Goal: Task Accomplishment & Management: Use online tool/utility

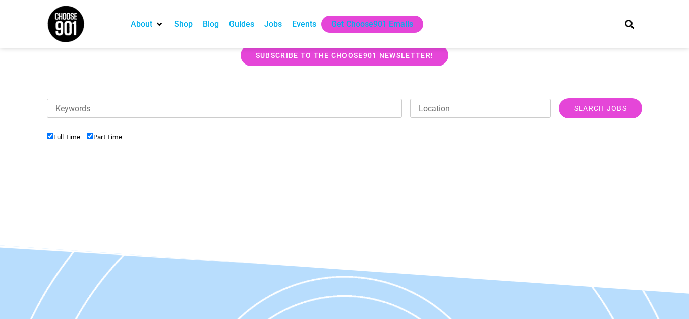
scroll to position [283, 0]
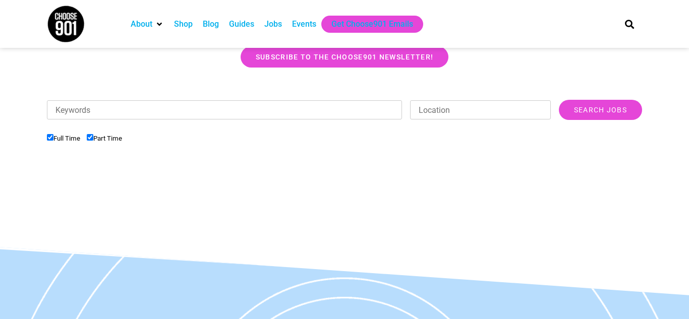
click at [509, 110] on input "Location" at bounding box center [480, 109] width 141 height 19
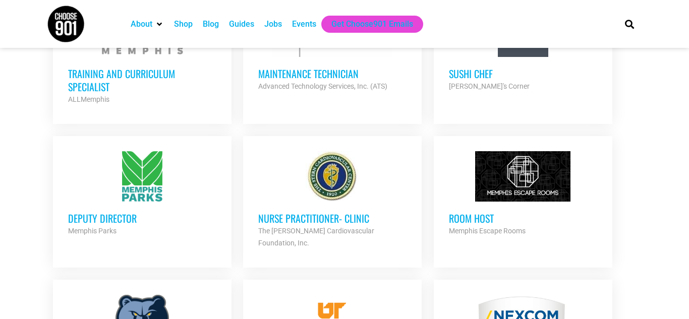
scroll to position [768, 0]
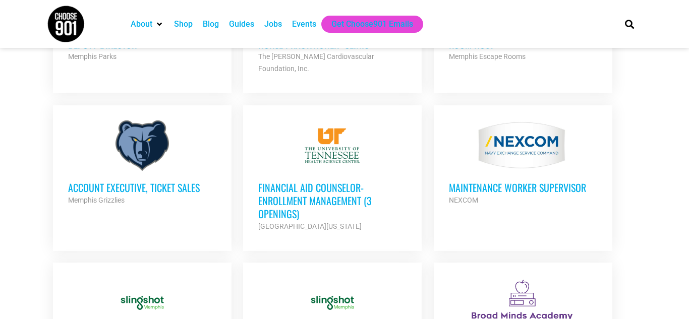
click at [522, 278] on div at bounding box center [523, 303] width 148 height 50
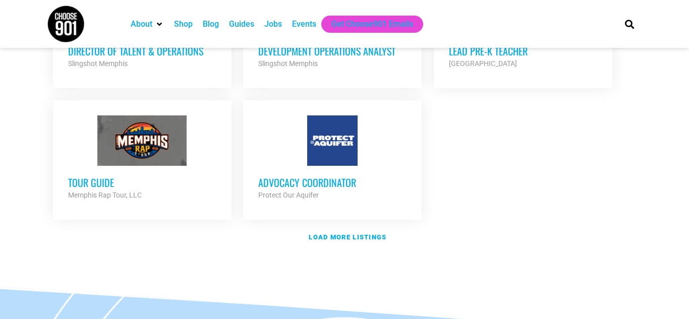
scroll to position [1236, 0]
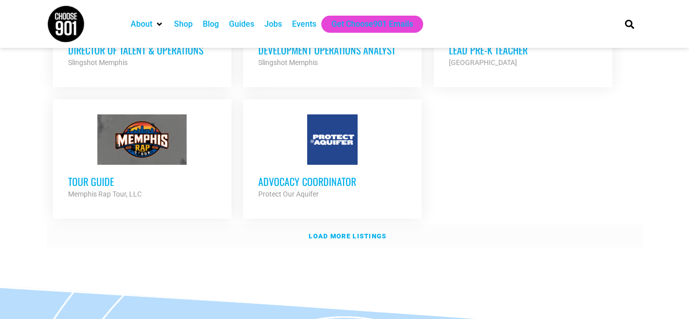
click at [367, 233] on strong "Load more listings" at bounding box center [348, 237] width 78 height 8
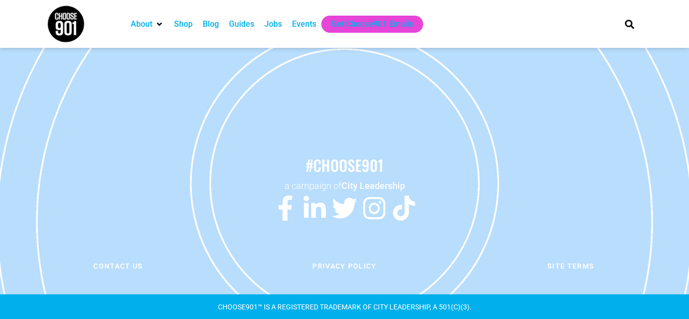
scroll to position [532, 0]
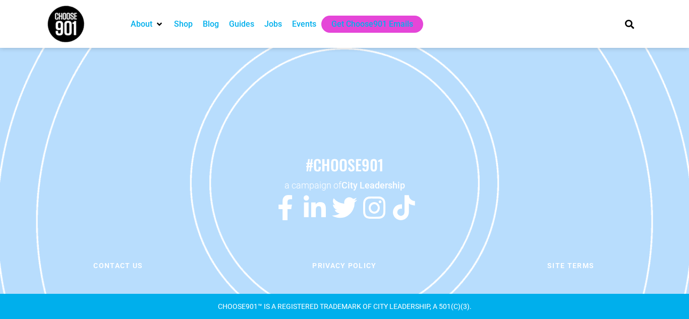
click at [277, 28] on div "Jobs" at bounding box center [273, 24] width 18 height 12
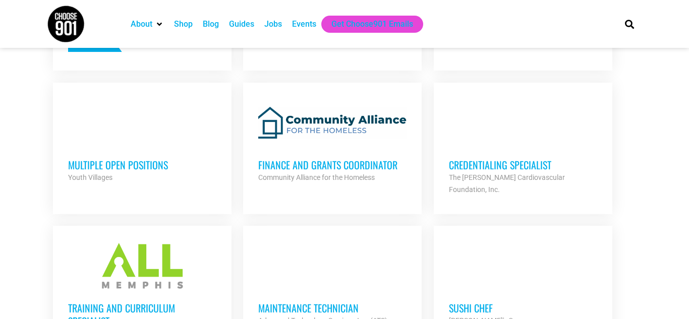
scroll to position [1500, 0]
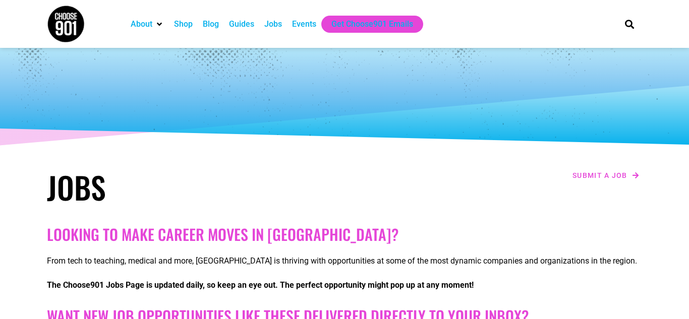
click at [280, 30] on div "Jobs" at bounding box center [273, 24] width 18 height 12
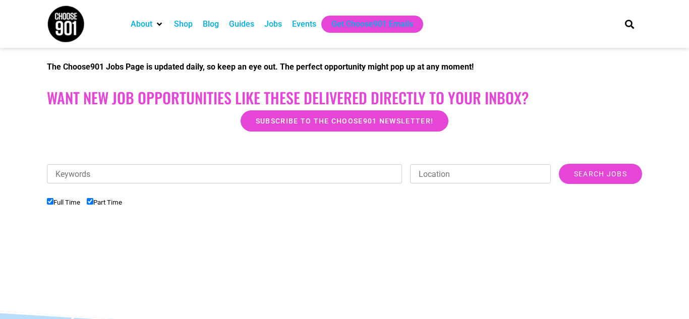
scroll to position [218, 0]
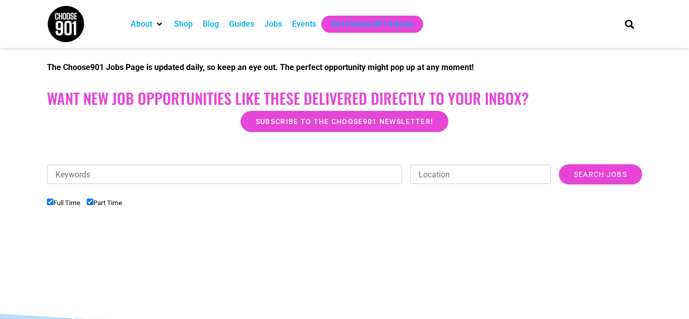
click at [521, 177] on input "Location" at bounding box center [480, 174] width 141 height 19
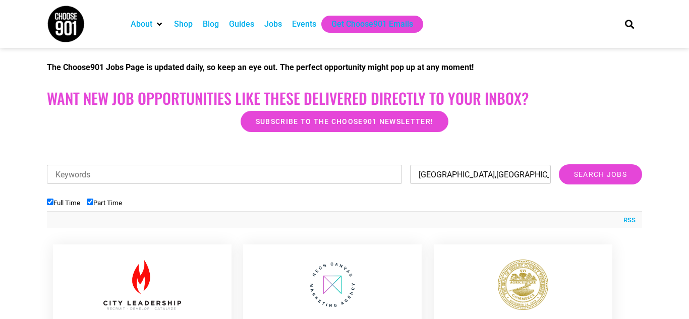
type input "[GEOGRAPHIC_DATA],[GEOGRAPHIC_DATA]"
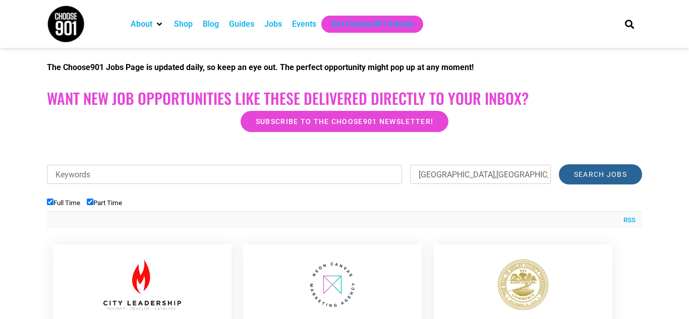
click at [591, 174] on input "Search Jobs" at bounding box center [600, 174] width 83 height 20
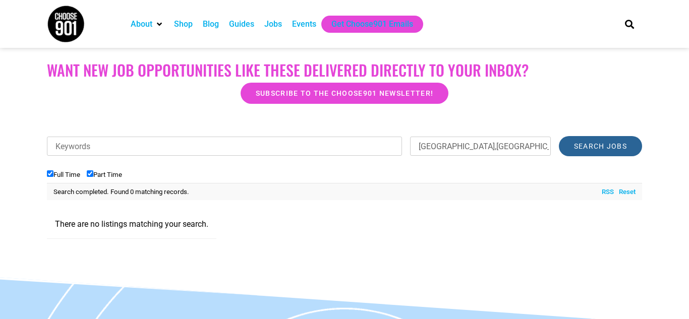
scroll to position [236, 0]
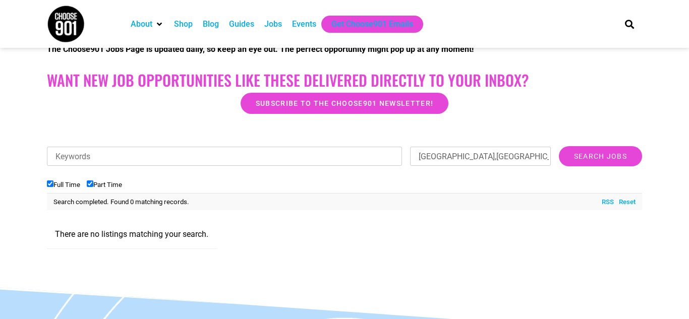
click at [628, 205] on link "Reset" at bounding box center [625, 202] width 22 height 10
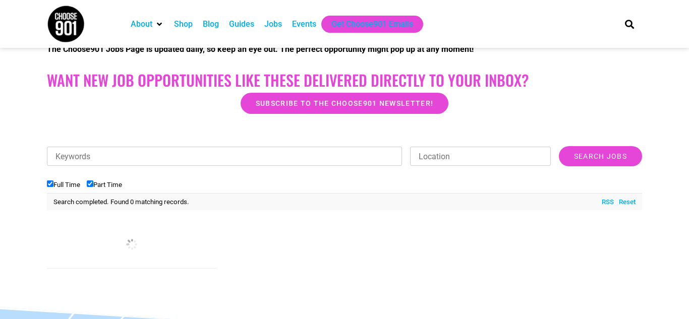
click at [520, 153] on input "Location" at bounding box center [480, 156] width 141 height 19
type input "38128"
click at [602, 151] on input "Search Jobs" at bounding box center [600, 156] width 83 height 20
